Goal: Task Accomplishment & Management: Manage account settings

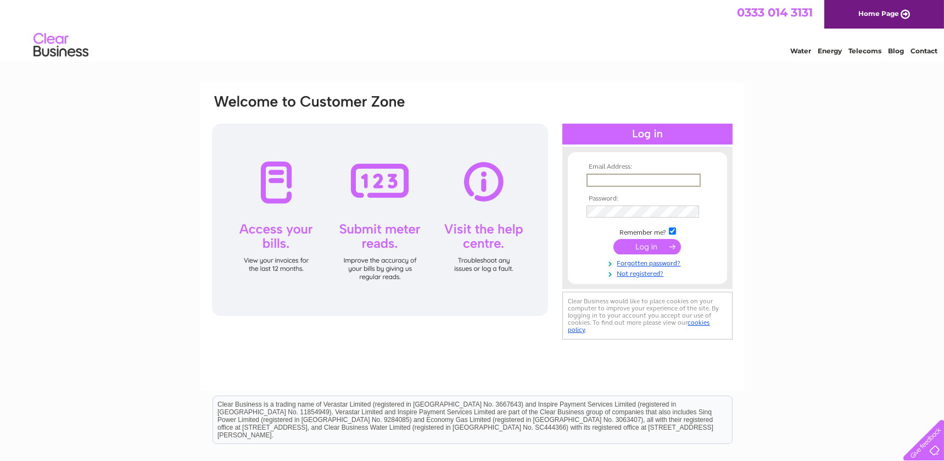
click at [644, 176] on input "text" at bounding box center [643, 180] width 114 height 13
type input "morag@bowmanstewart.co.uk"
click at [613, 239] on input "submit" at bounding box center [647, 246] width 68 height 15
drag, startPoint x: 646, startPoint y: 176, endPoint x: 758, endPoint y: 177, distance: 112.0
click at [758, 177] on div "Email Address: [EMAIL_ADDRESS][DOMAIN_NAME] Password: Forgotten password?" at bounding box center [472, 329] width 944 height 495
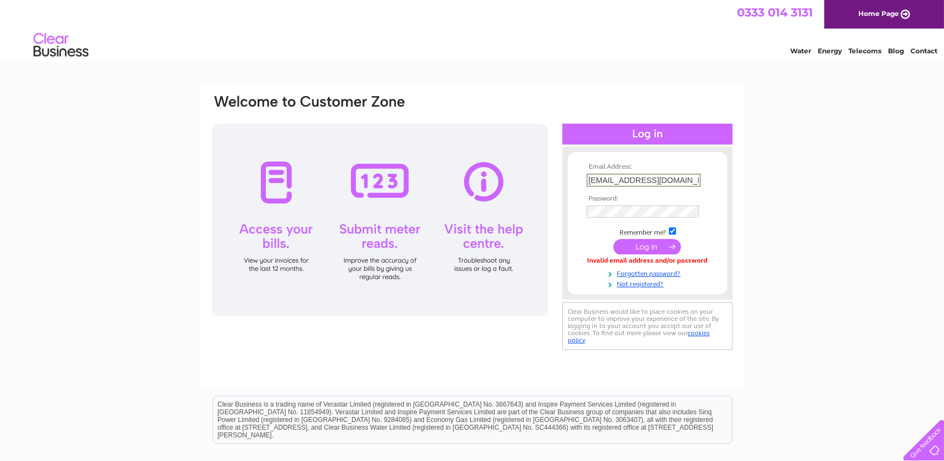
drag, startPoint x: 835, startPoint y: 141, endPoint x: 819, endPoint y: 151, distance: 18.7
click at [835, 142] on div "Email Address: morag@bowmanstewart.co.uk Password: Forgotten password?" at bounding box center [472, 329] width 944 height 495
drag, startPoint x: 815, startPoint y: 311, endPoint x: 805, endPoint y: 301, distance: 14.0
click at [815, 311] on div "Email Address: morag@bowmanstewart.co.uk Password: Forgotten password?" at bounding box center [472, 329] width 944 height 495
click at [659, 241] on input "submit" at bounding box center [647, 246] width 68 height 15
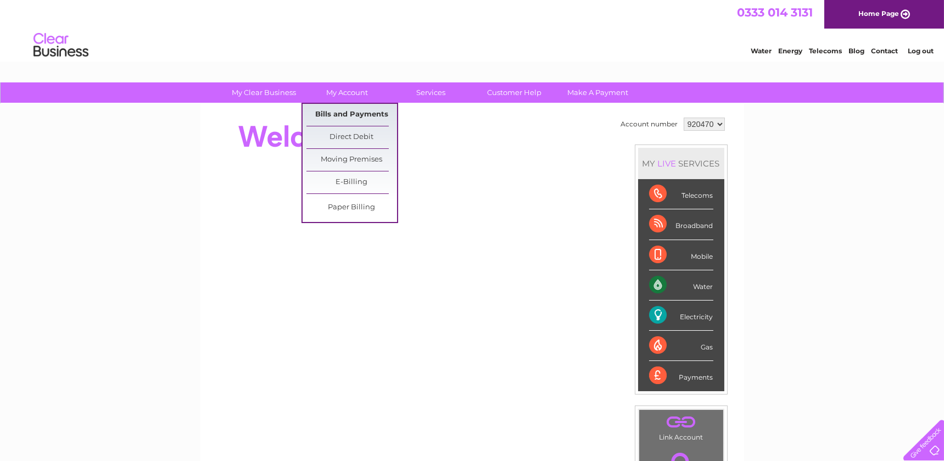
click at [339, 113] on link "Bills and Payments" at bounding box center [351, 115] width 91 height 22
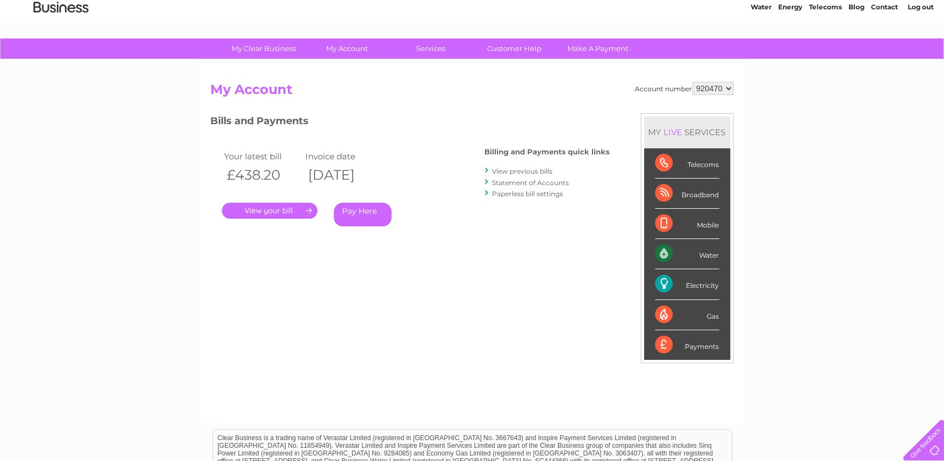
scroll to position [62, 0]
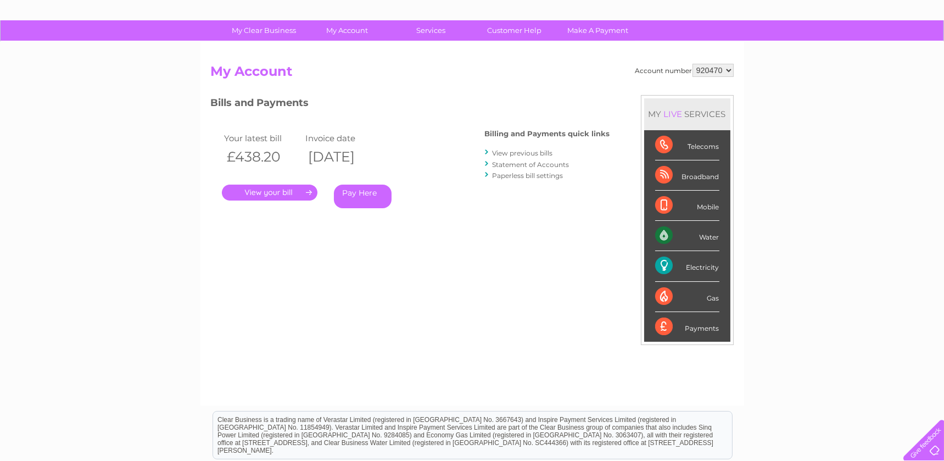
click at [286, 195] on link "." at bounding box center [270, 192] width 96 height 16
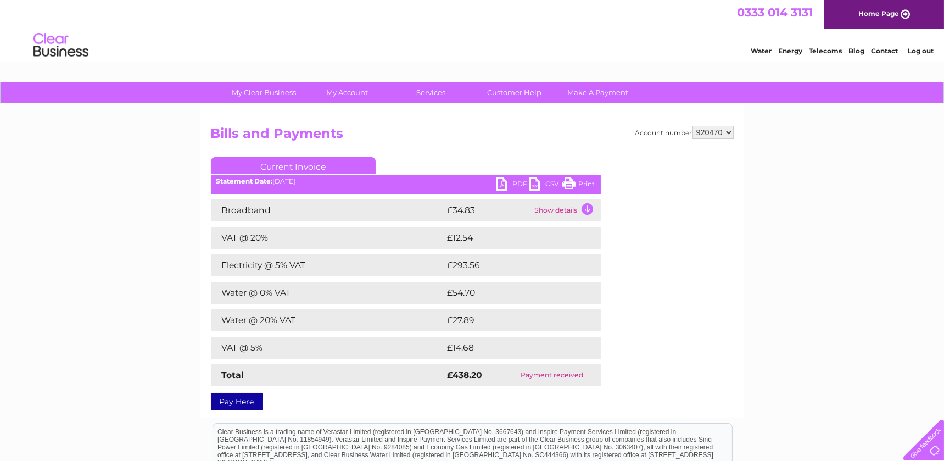
click at [569, 210] on td "Show details" at bounding box center [566, 210] width 69 height 22
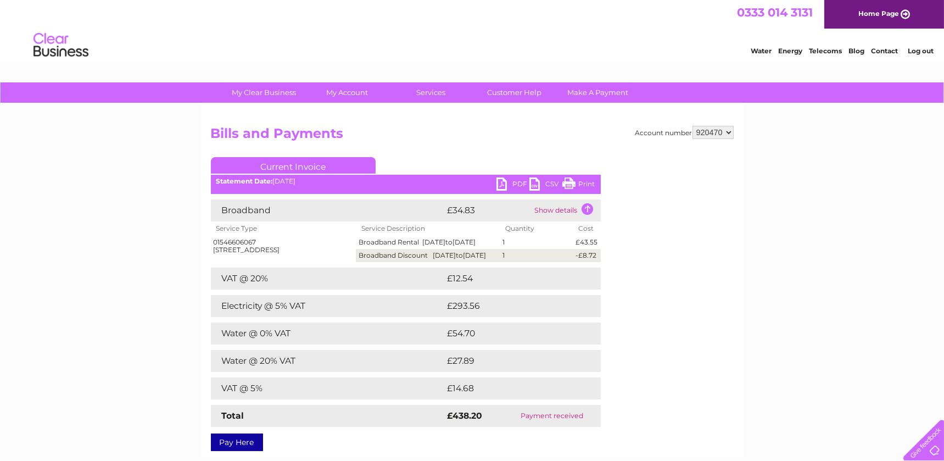
click at [498, 289] on td "£12.54" at bounding box center [511, 278] width 133 height 22
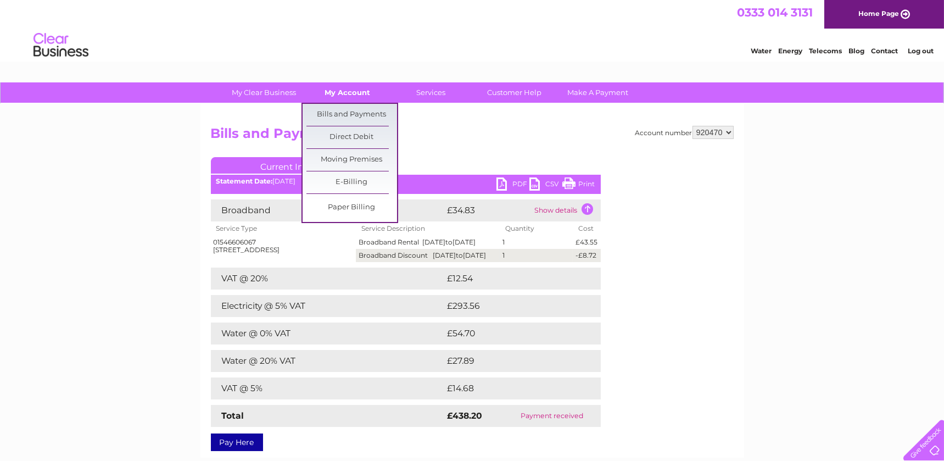
click at [354, 96] on link "My Account" at bounding box center [347, 92] width 91 height 20
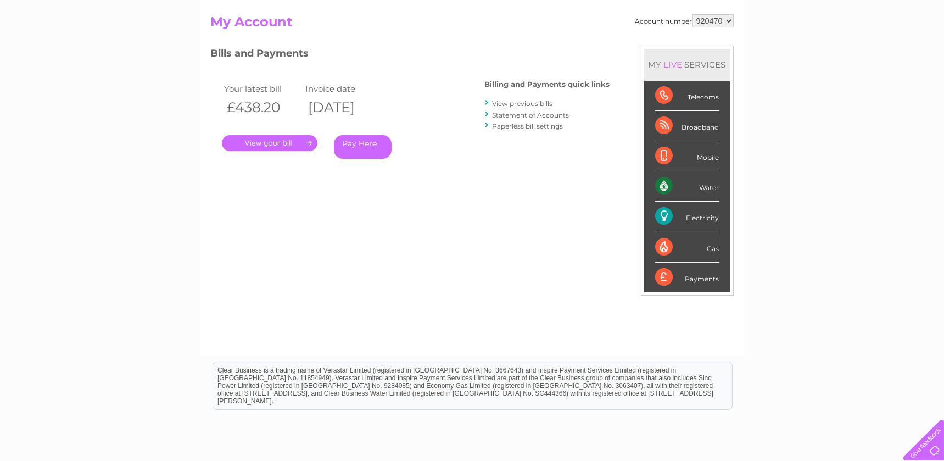
scroll to position [125, 0]
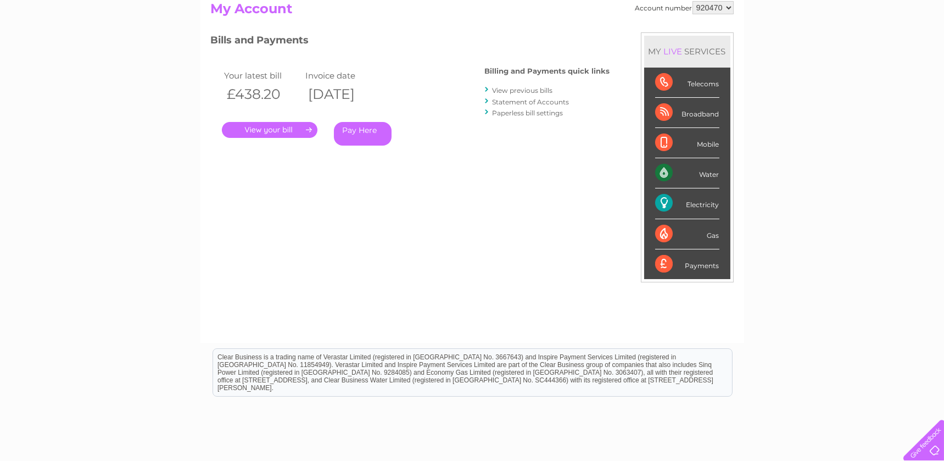
click at [693, 211] on div "Electricity" at bounding box center [687, 203] width 64 height 30
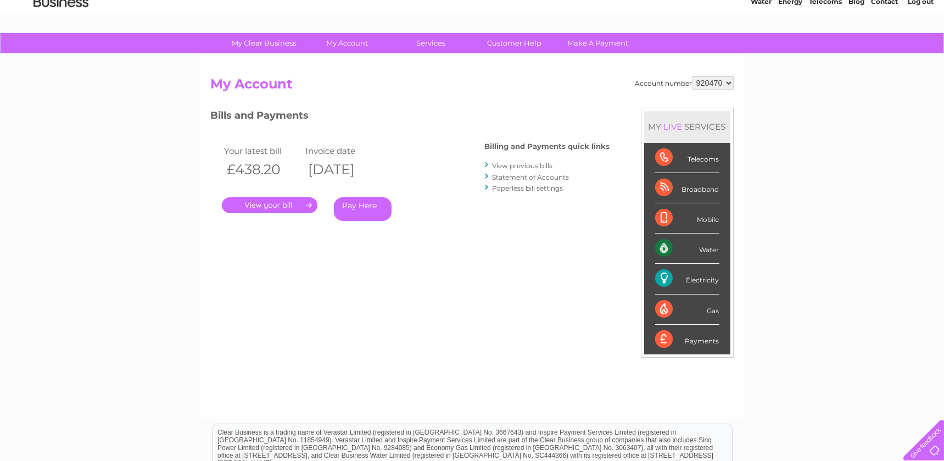
scroll to position [0, 0]
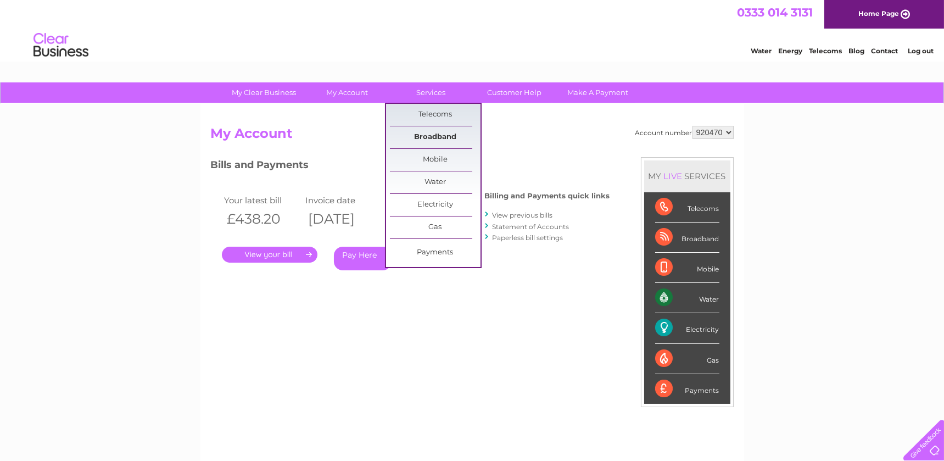
click at [428, 136] on link "Broadband" at bounding box center [435, 137] width 91 height 22
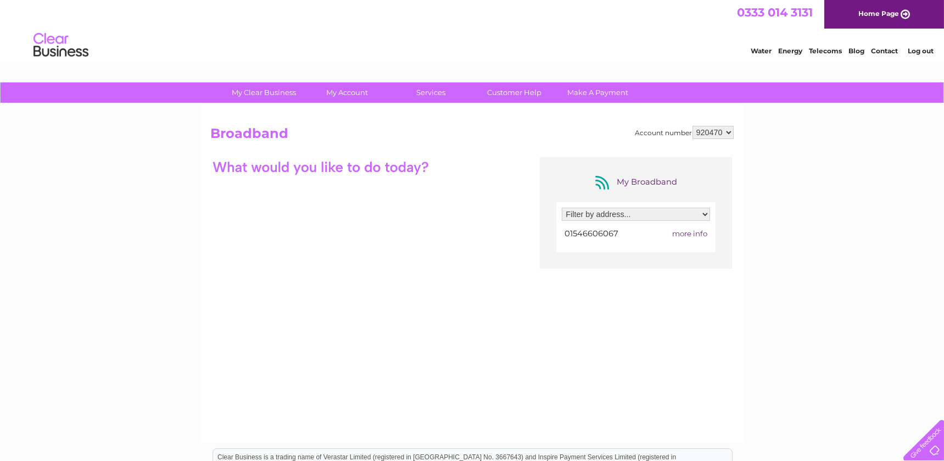
click at [642, 217] on select "Filter by address... [STREET_ADDRESS]" at bounding box center [636, 214] width 148 height 13
select select "1668718"
click at [562, 208] on select "Filter by address... [STREET_ADDRESS]" at bounding box center [636, 214] width 148 height 13
click at [680, 232] on span "more info" at bounding box center [689, 233] width 35 height 9
click at [699, 232] on span "more info" at bounding box center [689, 233] width 35 height 9
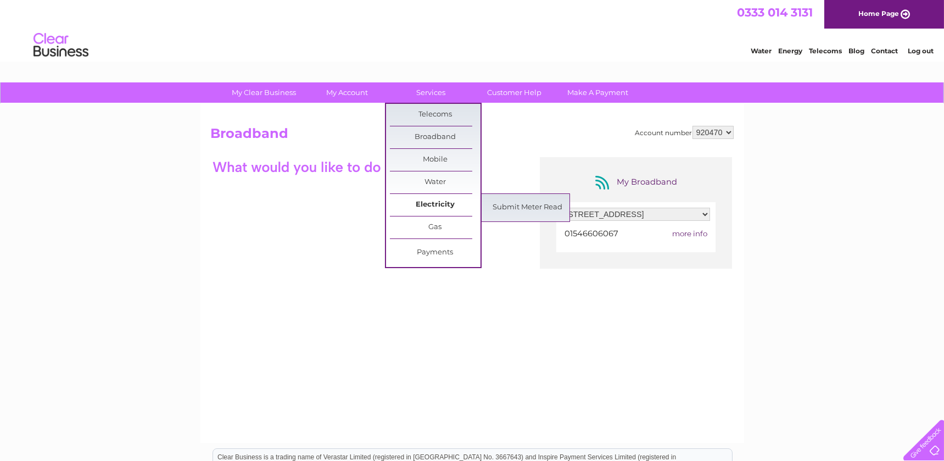
click at [440, 203] on link "Electricity" at bounding box center [435, 205] width 91 height 22
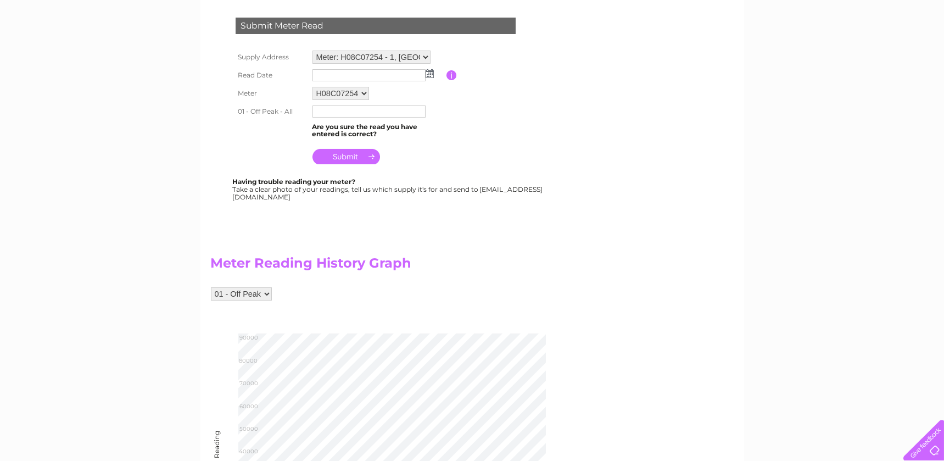
scroll to position [125, 0]
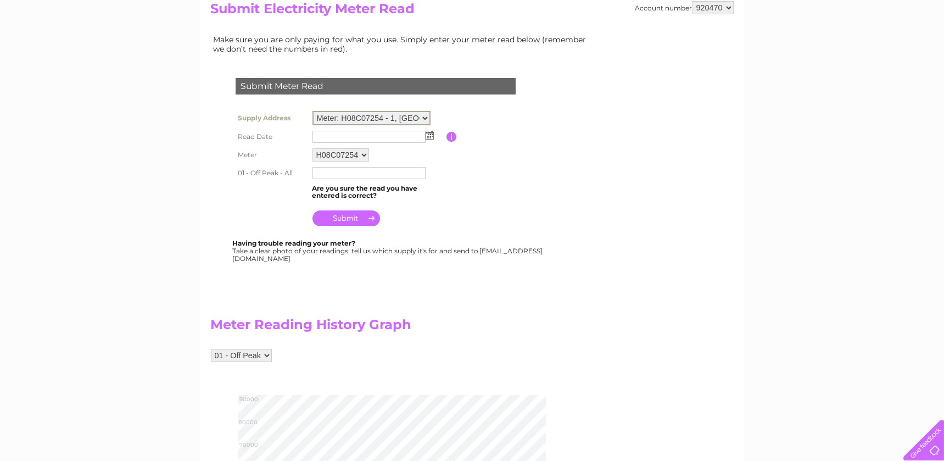
click at [423, 116] on select "Meter: H08C07254 - 1, Victoria Buildings, 34 Union Street, Lochgilphead, PA31 8…" at bounding box center [371, 118] width 118 height 14
click at [363, 149] on select "H08C07254" at bounding box center [340, 154] width 57 height 13
click at [362, 150] on select "H08C07254" at bounding box center [341, 154] width 58 height 14
click at [509, 162] on table "Supply Address Meter: H08C07254 - 1, Victoria Buildings, 34 Union Street, Lochg…" at bounding box center [389, 168] width 312 height 121
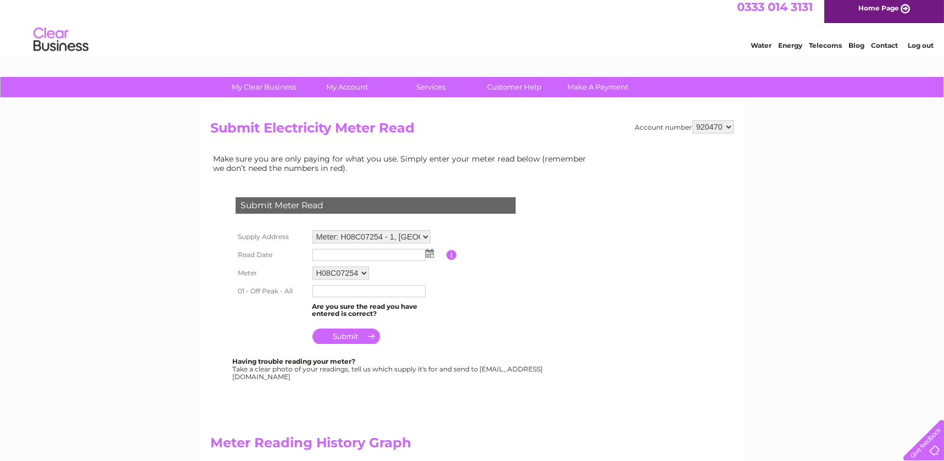
scroll to position [0, 0]
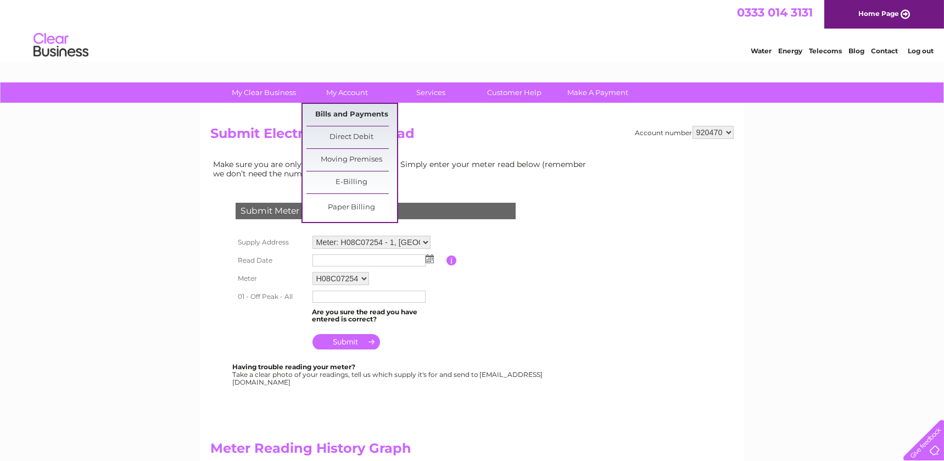
click at [364, 116] on link "Bills and Payments" at bounding box center [351, 115] width 91 height 22
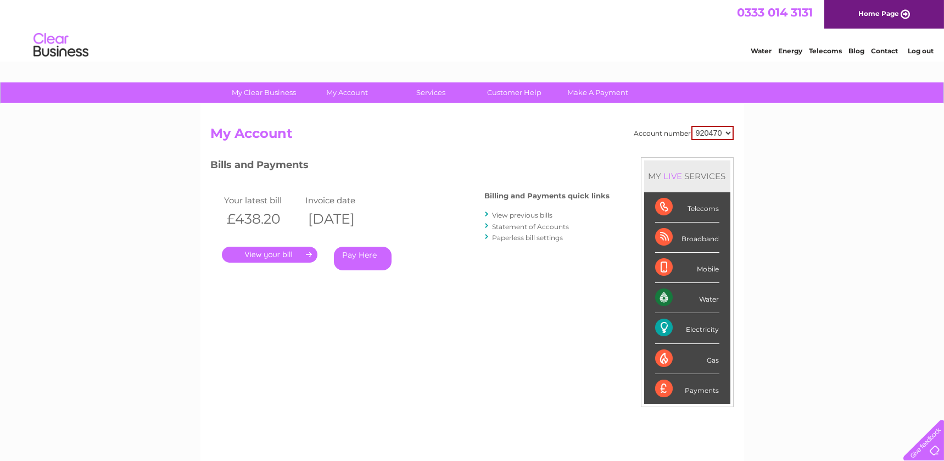
click at [274, 254] on link "." at bounding box center [270, 255] width 96 height 16
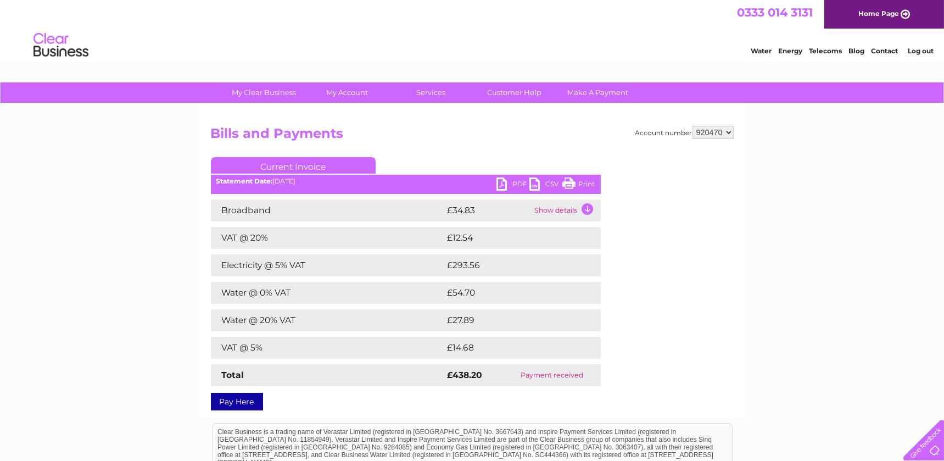
click at [449, 266] on td "£293.56" at bounding box center [513, 265] width 137 height 22
click at [286, 265] on td "Electricity @ 5% VAT" at bounding box center [328, 265] width 234 height 22
click at [522, 184] on link "PDF" at bounding box center [512, 185] width 33 height 16
click at [879, 182] on div "My Clear Business Login Details My Details My Preferences Link Account My Accou…" at bounding box center [472, 343] width 944 height 523
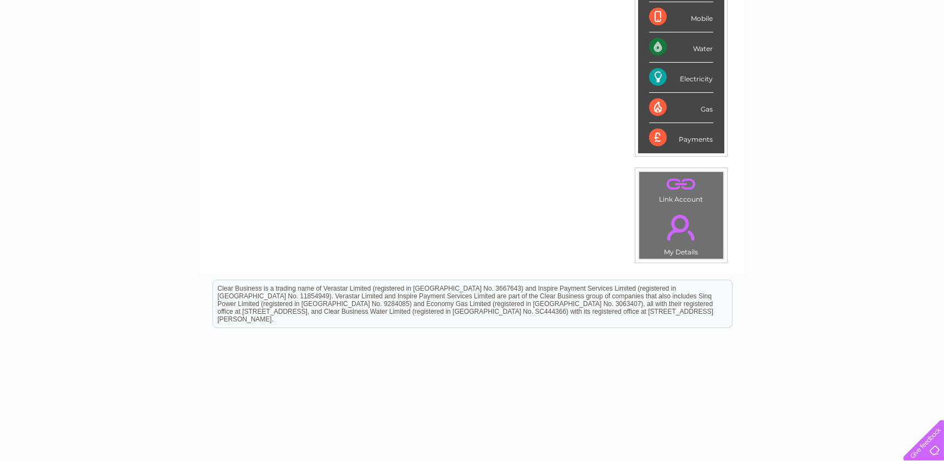
scroll to position [245, 0]
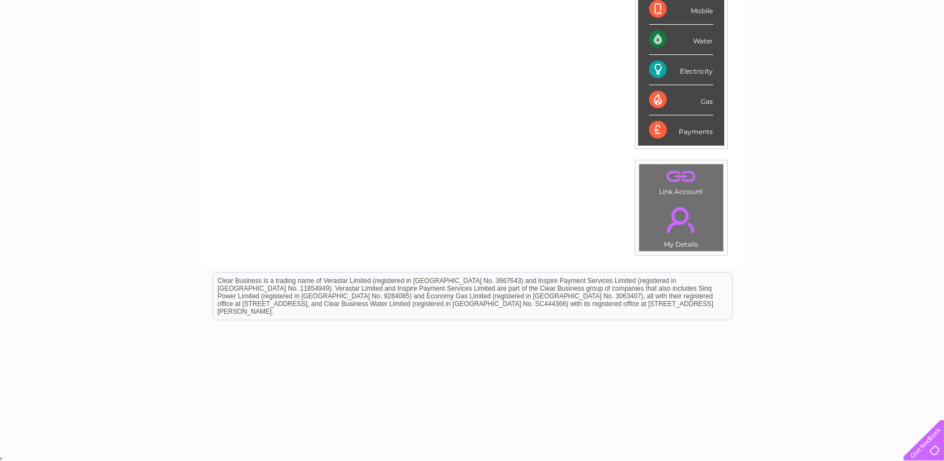
click at [673, 222] on link "." at bounding box center [681, 219] width 79 height 38
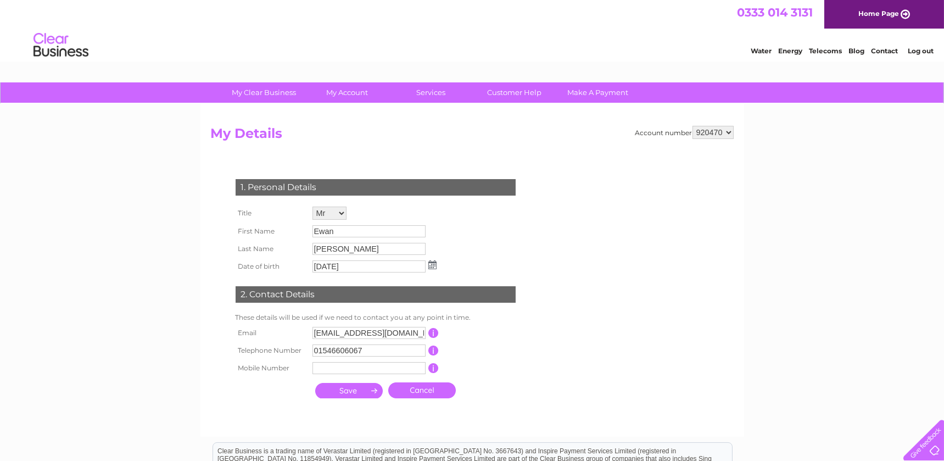
click at [340, 214] on select "Mr Mrs Ms Miss Dr Rev Prof Other" at bounding box center [329, 212] width 34 height 13
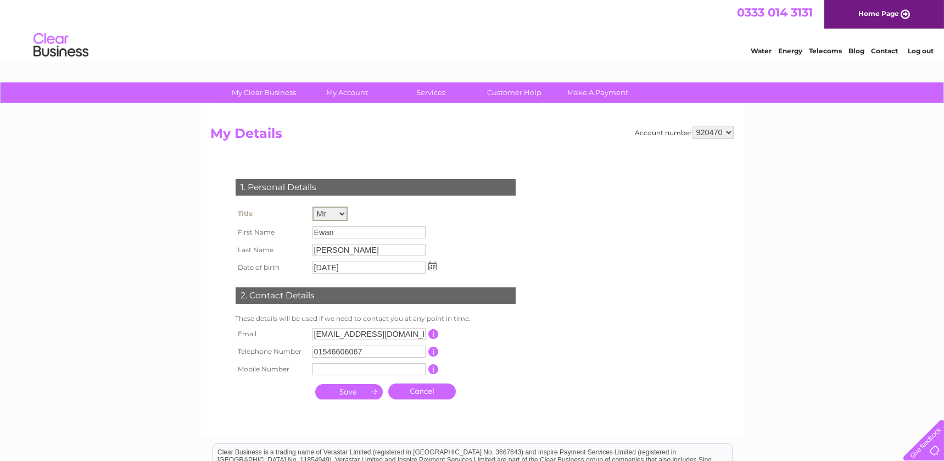
click at [312, 206] on select "Mr Mrs Ms Miss Dr Rev Prof Other" at bounding box center [329, 213] width 35 height 14
drag, startPoint x: 351, startPoint y: 232, endPoint x: 289, endPoint y: 225, distance: 63.1
click at [289, 225] on tr "First Name Ewan" at bounding box center [336, 231] width 206 height 19
click at [360, 229] on input "Ewan" at bounding box center [369, 231] width 114 height 13
click at [359, 231] on input "Ewan" at bounding box center [369, 231] width 114 height 13
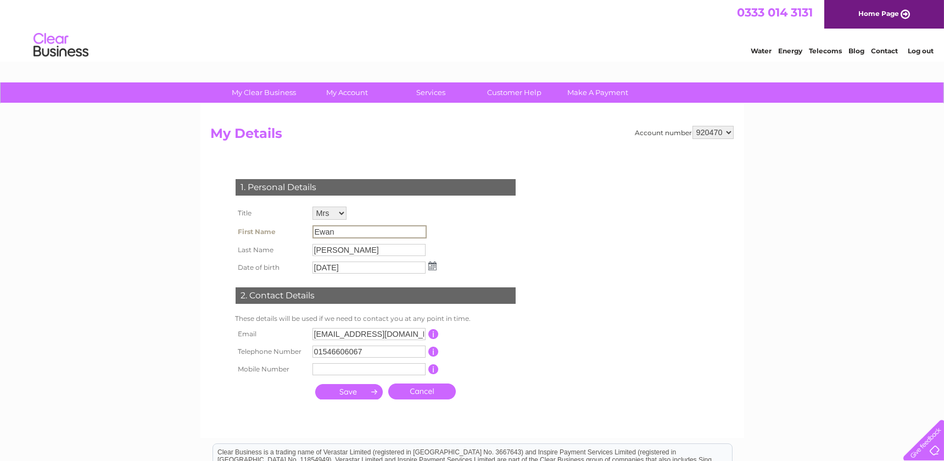
click at [359, 231] on input "Ewan" at bounding box center [369, 231] width 114 height 13
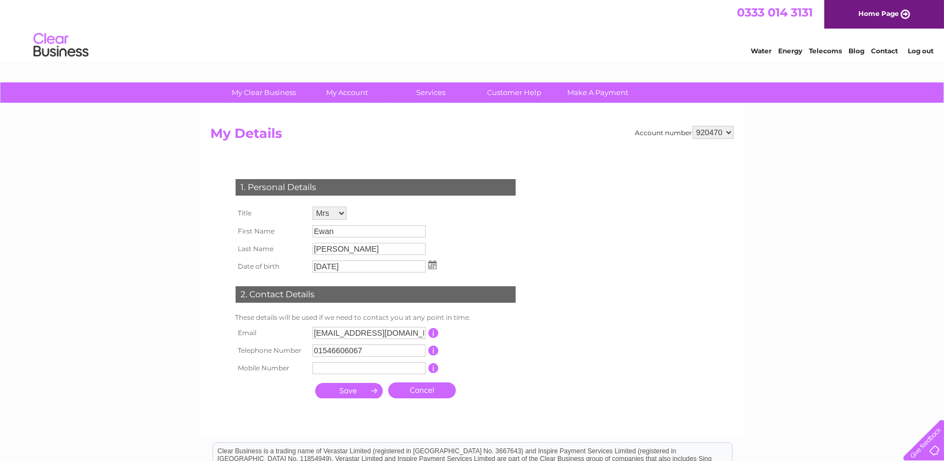
drag, startPoint x: 359, startPoint y: 231, endPoint x: 486, endPoint y: 239, distance: 128.2
click at [533, 231] on div "1. Personal Details Title Mr Mrs Ms Miss Dr Rev Prof Other First Name Ewan Last…" at bounding box center [378, 286] width 334 height 236
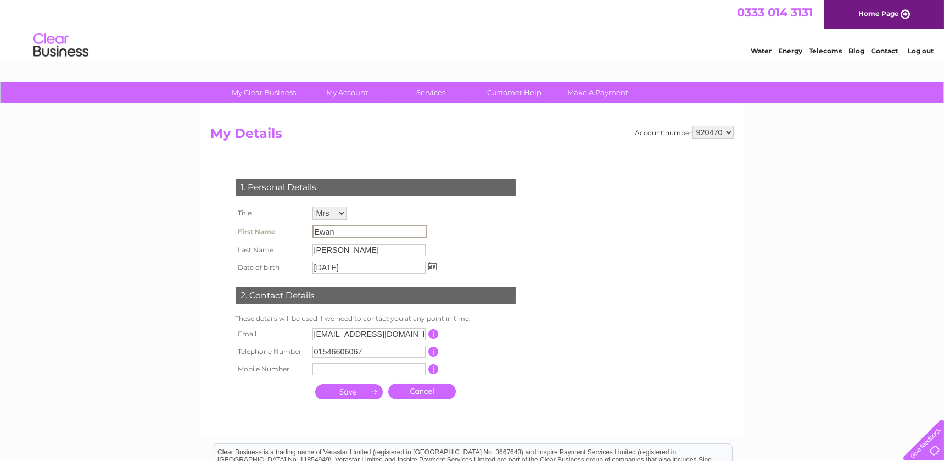
click at [343, 232] on input "Ewan" at bounding box center [369, 231] width 114 height 13
drag, startPoint x: 314, startPoint y: 231, endPoint x: 340, endPoint y: 229, distance: 26.4
click at [340, 229] on input "Ewan" at bounding box center [369, 231] width 114 height 13
drag, startPoint x: 340, startPoint y: 229, endPoint x: 329, endPoint y: 210, distance: 21.4
click at [329, 210] on select "Mr Mrs Ms Miss Dr Rev Prof Other" at bounding box center [329, 212] width 34 height 13
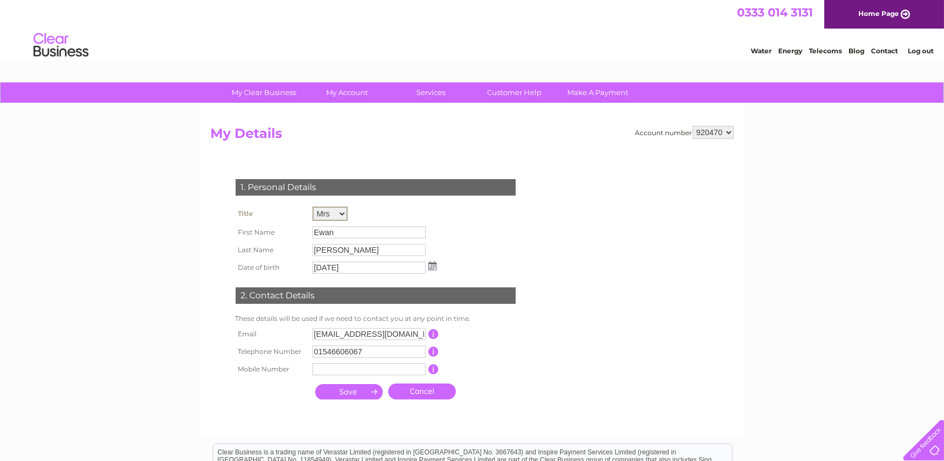
select select "Mr"
click at [312, 206] on select "Mr Mrs Ms Miss Dr Rev Prof Other" at bounding box center [329, 213] width 35 height 14
click at [479, 231] on div "1. Personal Details Title Mr Mrs Ms Miss Dr Rev Prof Other First Name Ewan Last…" at bounding box center [378, 286] width 334 height 237
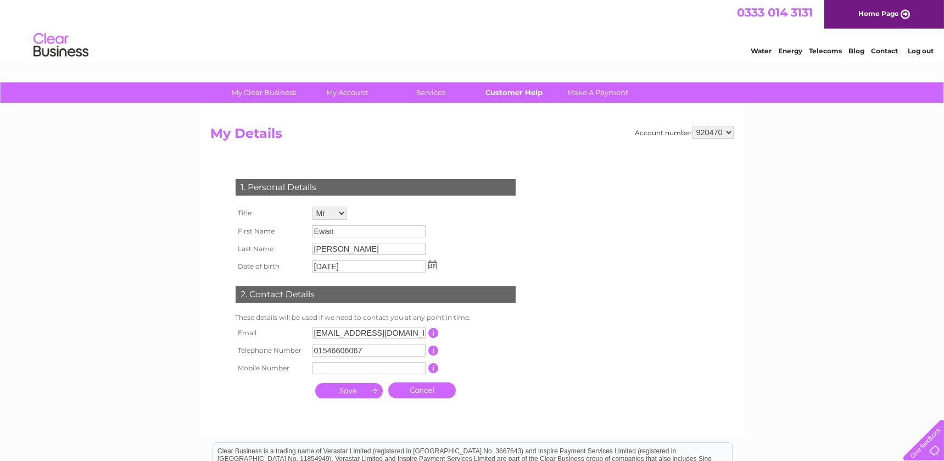
click at [513, 92] on link "Customer Help" at bounding box center [514, 92] width 91 height 20
